Goal: Task Accomplishment & Management: Manage account settings

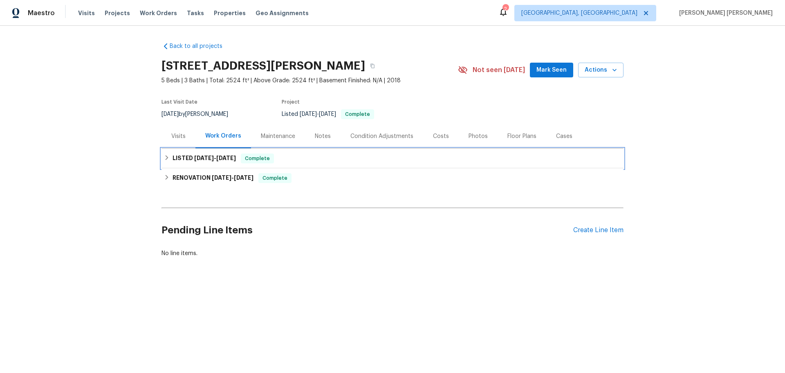
click at [165, 159] on icon at bounding box center [167, 158] width 6 height 6
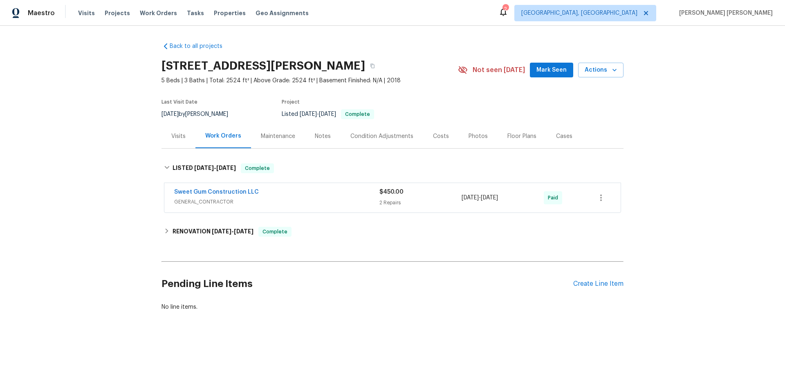
click at [268, 137] on div "Maintenance" at bounding box center [278, 136] width 34 height 8
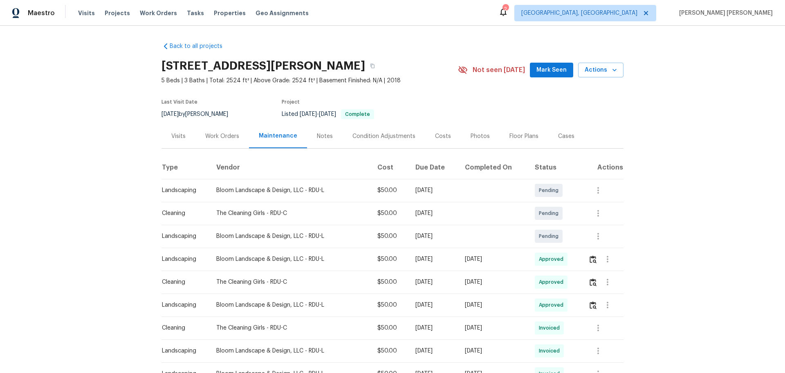
click at [216, 136] on div "Work Orders" at bounding box center [222, 136] width 34 height 8
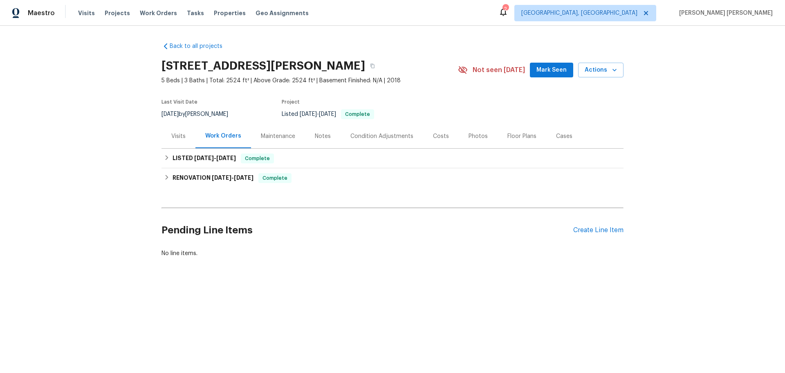
click at [155, 157] on div "Back to all projects [STREET_ADDRESS][PERSON_NAME] 5 Beds | 3 Baths | Total: 25…" at bounding box center [392, 169] width 785 height 287
click at [165, 157] on icon at bounding box center [167, 158] width 6 height 6
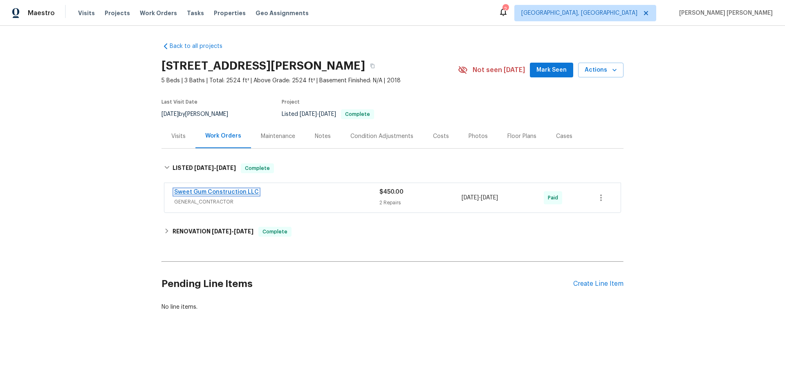
click at [193, 192] on link "Sweet Gum Construction LLC" at bounding box center [216, 192] width 85 height 6
